Goal: Navigation & Orientation: Find specific page/section

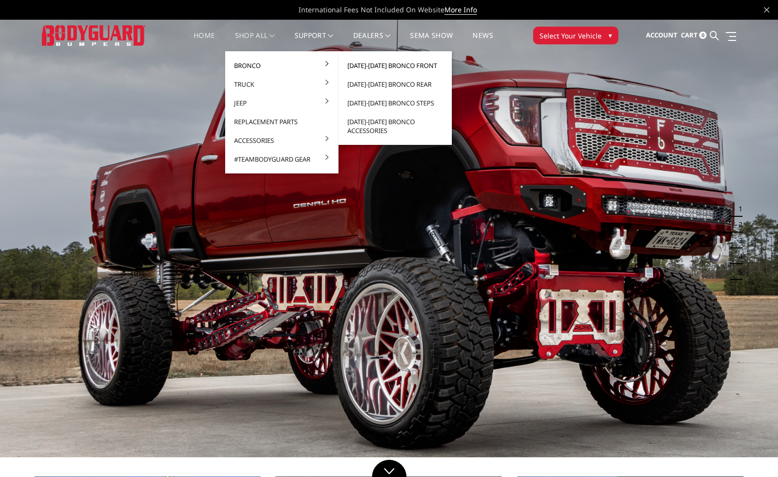
click at [359, 66] on link "[DATE]-[DATE] Bronco Front" at bounding box center [394, 65] width 105 height 19
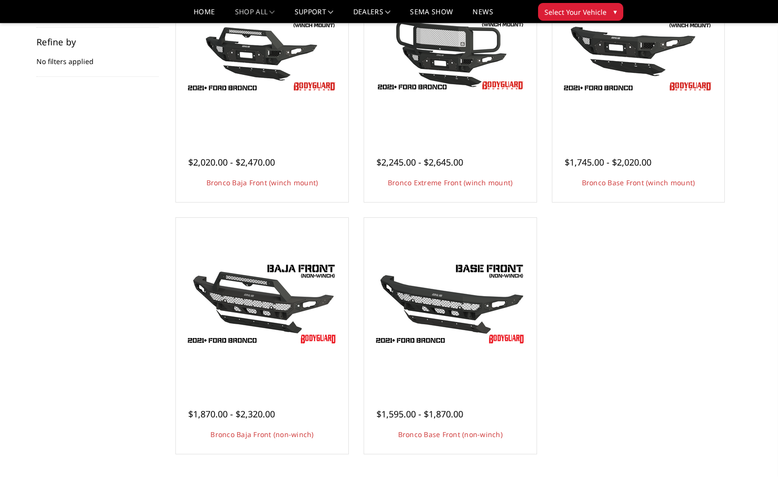
scroll to position [366, 0]
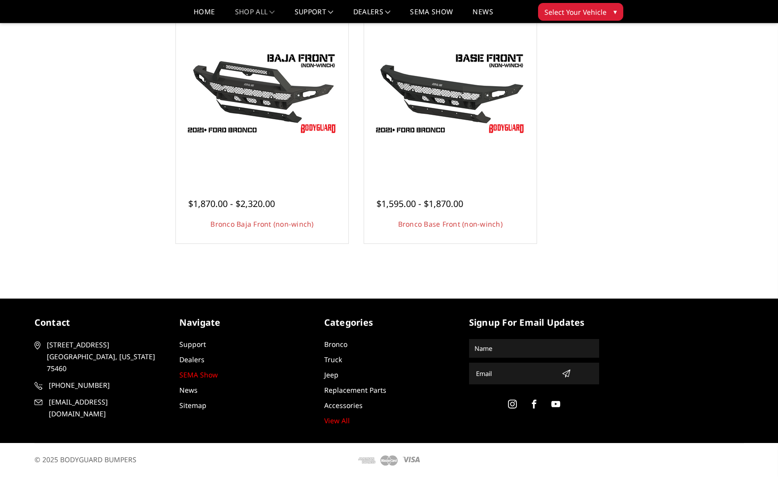
click at [203, 377] on link "SEMA Show" at bounding box center [198, 374] width 38 height 9
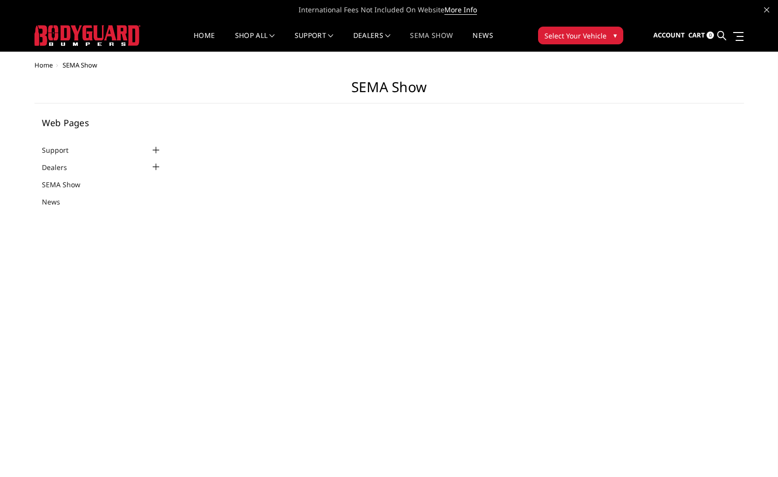
select select "US"
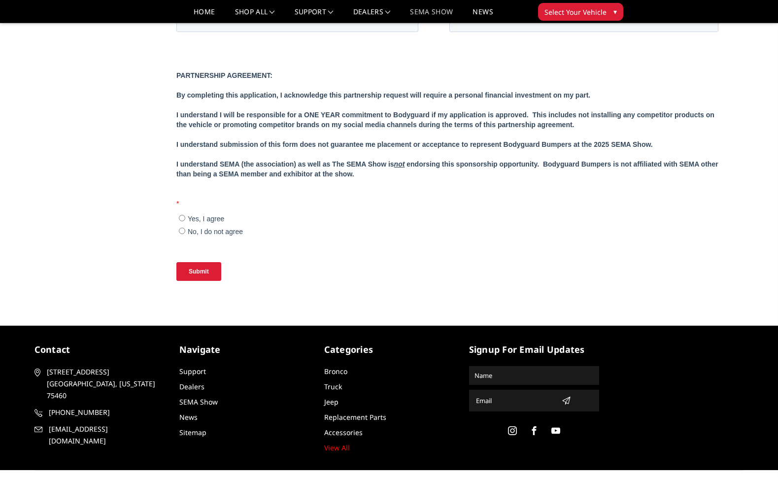
scroll to position [990, 0]
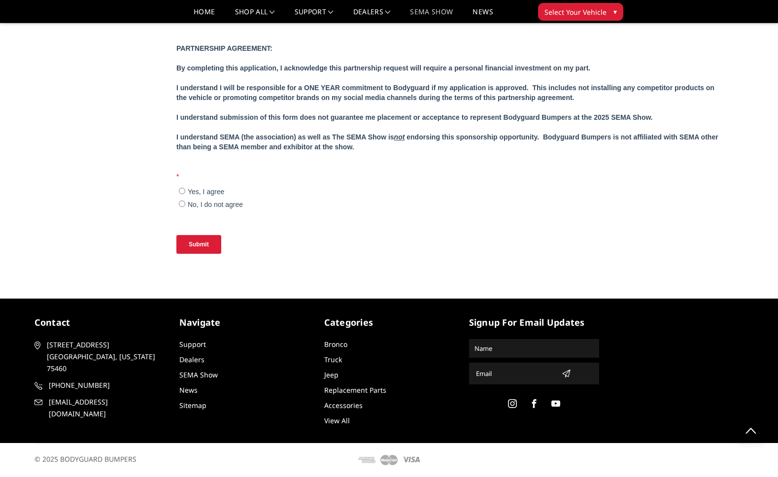
click at [336, 418] on link "View All" at bounding box center [337, 420] width 26 height 9
